Goal: Task Accomplishment & Management: Manage account settings

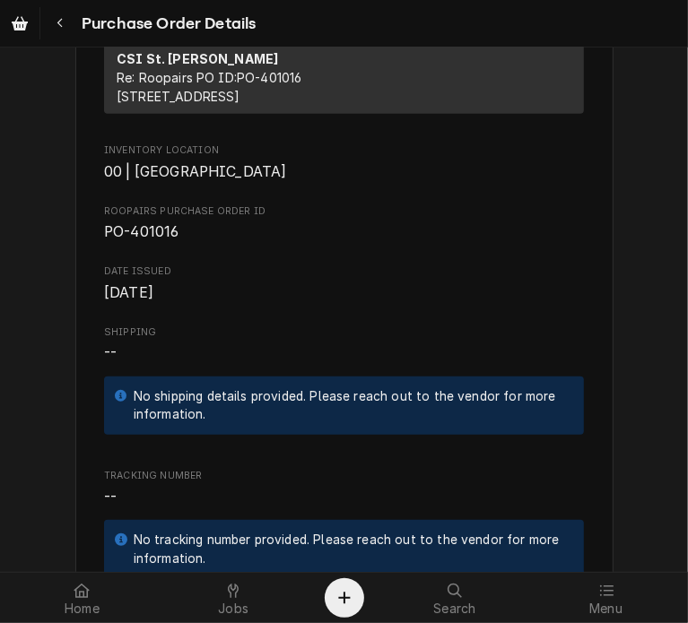
scroll to position [432, 0]
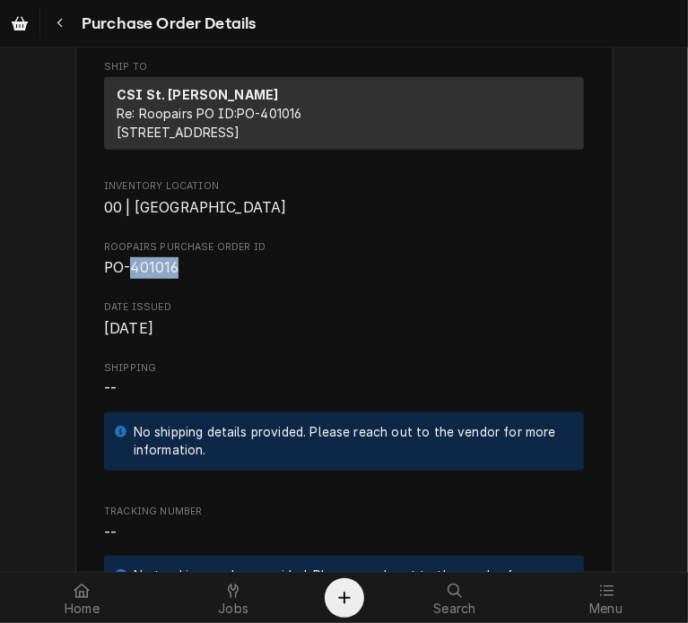
drag, startPoint x: 169, startPoint y: 325, endPoint x: 126, endPoint y: 329, distance: 43.2
click at [126, 276] on span "PO-401016" at bounding box center [141, 267] width 74 height 17
copy span "401016"
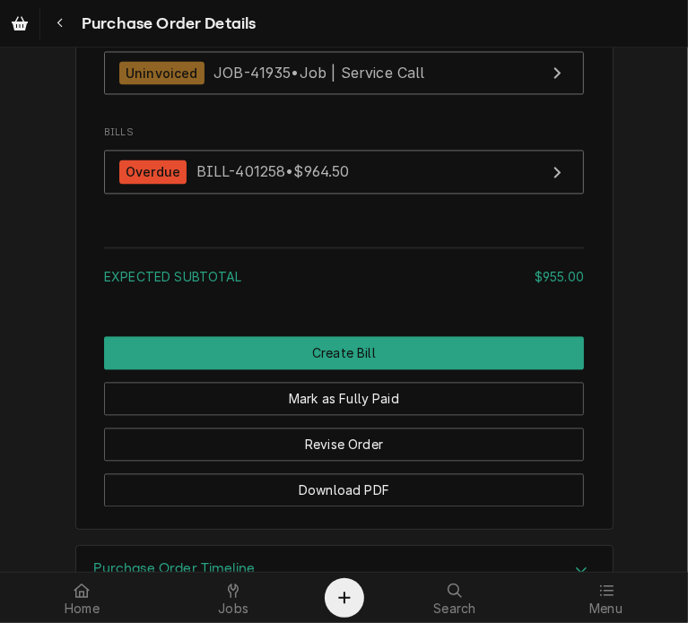
scroll to position [1796, 0]
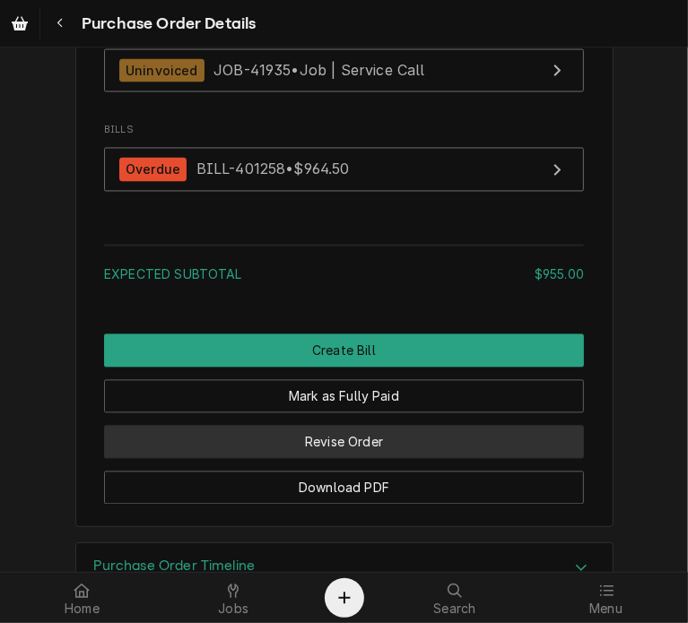
click at [409, 458] on button "Revise Order" at bounding box center [344, 441] width 480 height 33
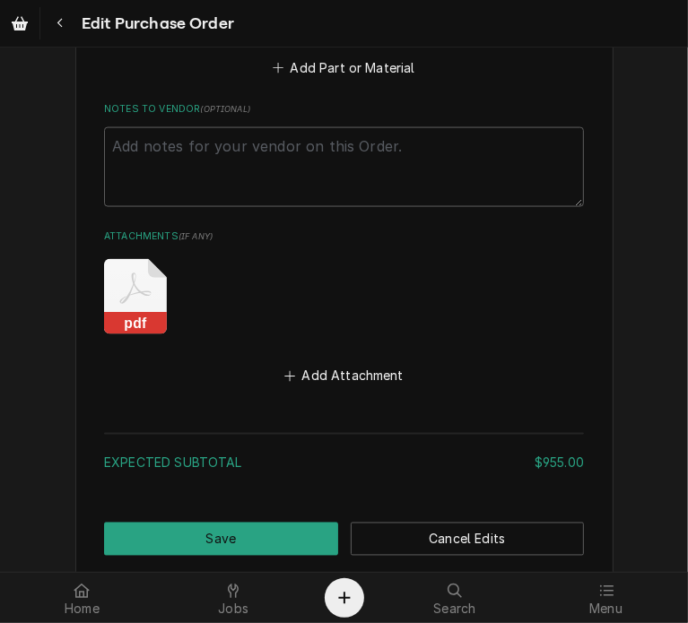
scroll to position [1478, 0]
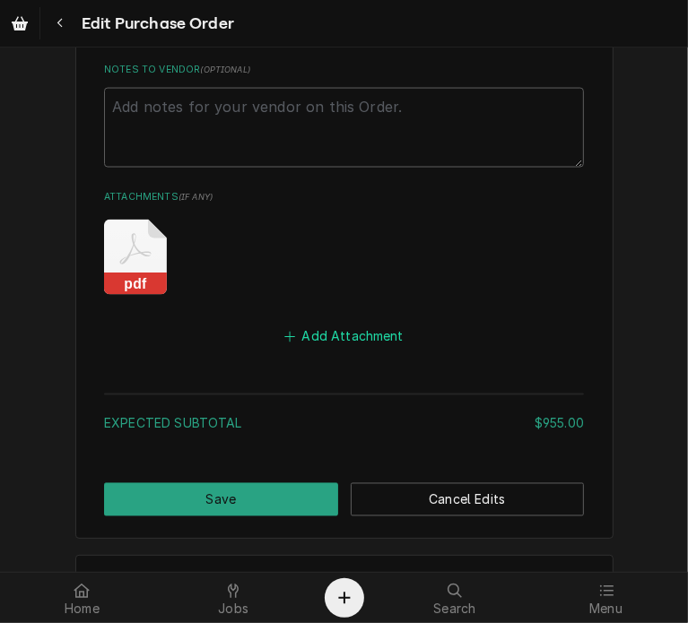
click at [303, 325] on button "Add Attachment" at bounding box center [345, 337] width 126 height 25
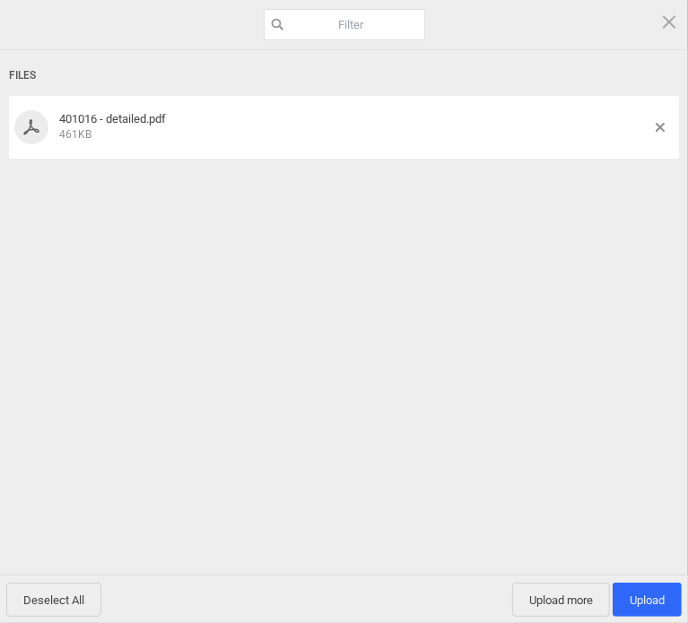
click at [638, 580] on div "Deselect All Upload more Upload 1" at bounding box center [344, 599] width 688 height 48
click at [638, 594] on span "Upload 1" at bounding box center [646, 600] width 35 height 13
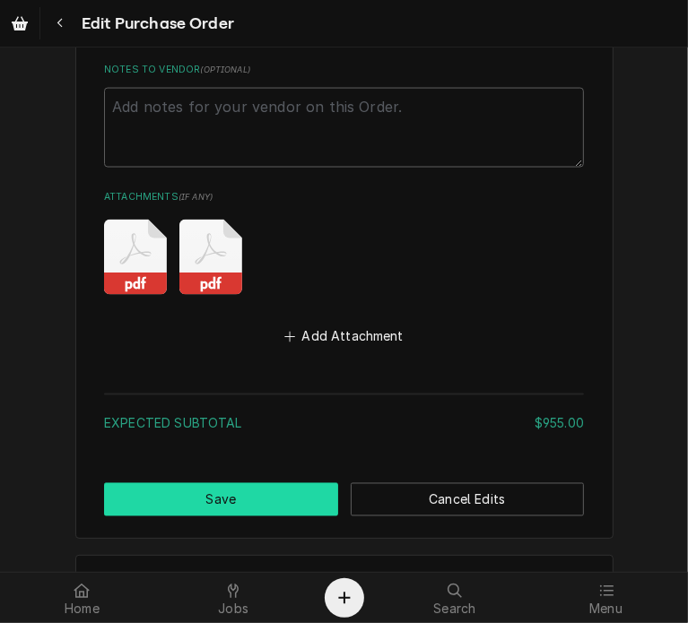
click at [247, 491] on button "Save" at bounding box center [221, 499] width 234 height 33
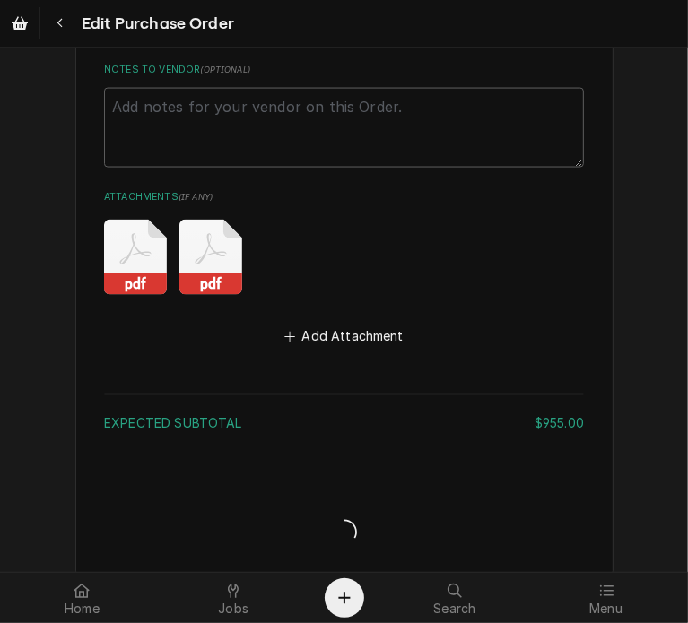
type textarea "x"
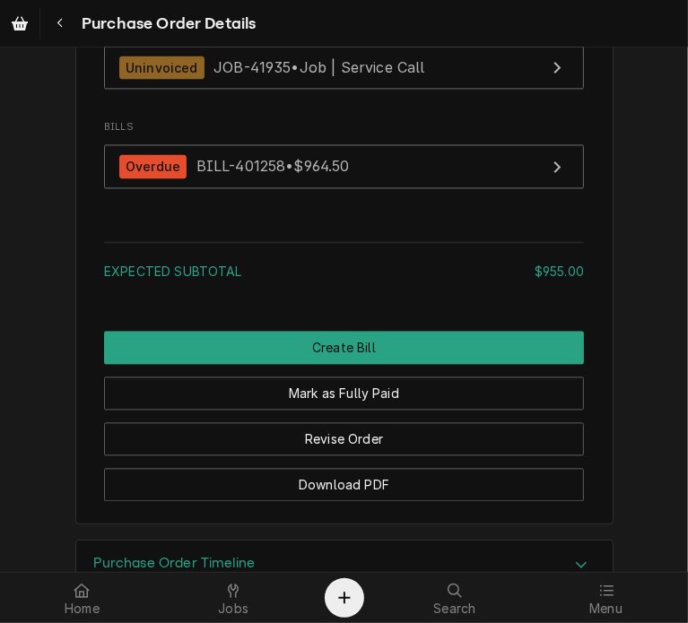
scroll to position [1817, 0]
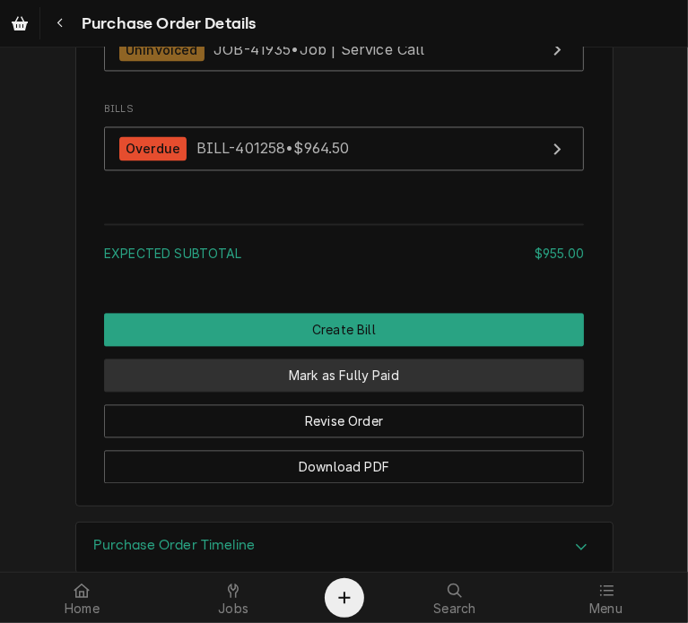
click at [399, 392] on button "Mark as Fully Paid" at bounding box center [344, 375] width 480 height 33
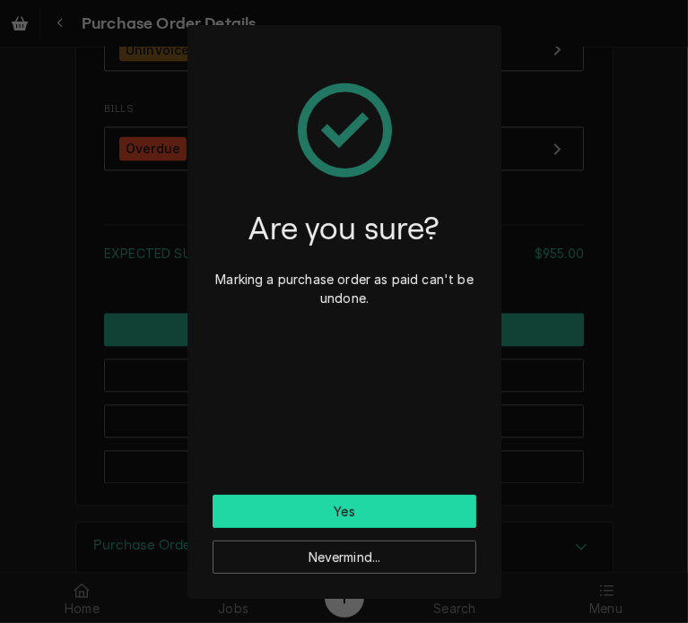
click at [381, 499] on button "Yes" at bounding box center [345, 511] width 264 height 33
